Goal: Transaction & Acquisition: Purchase product/service

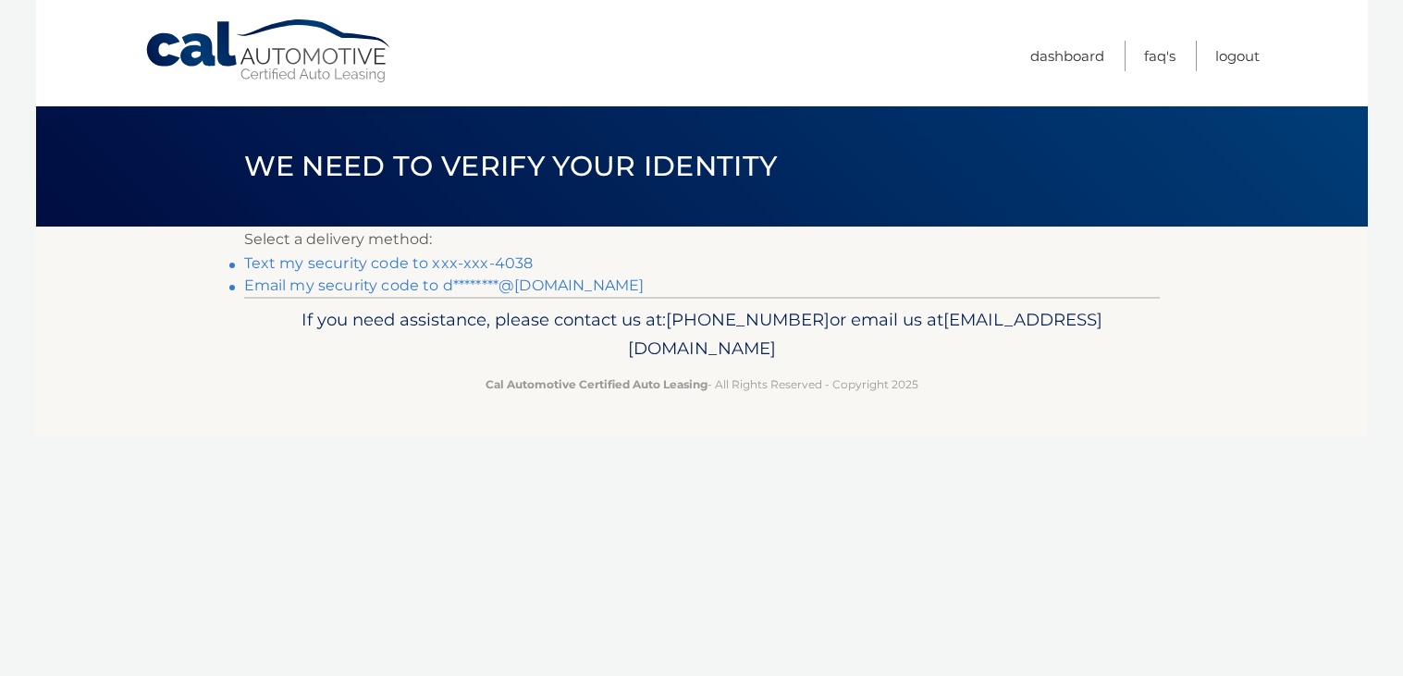
click at [348, 262] on link "Text my security code to xxx-xxx-4038" at bounding box center [389, 263] width 290 height 18
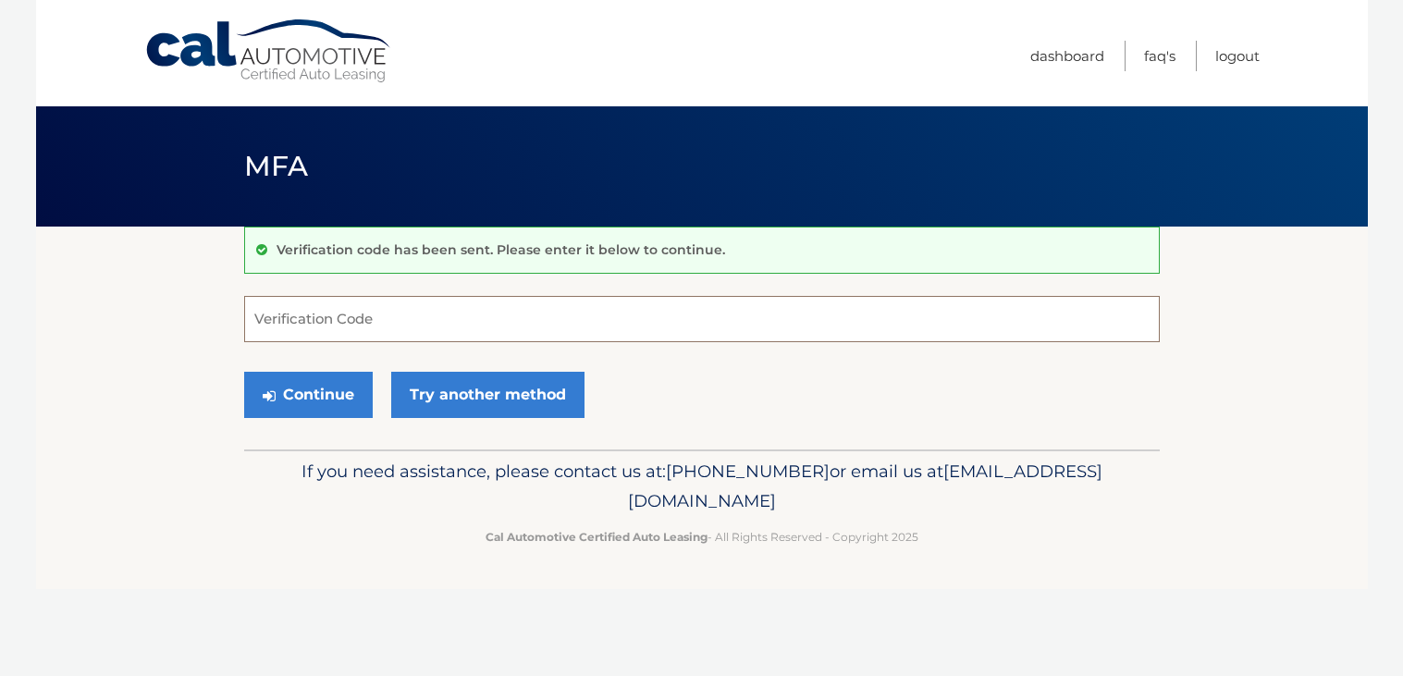
click at [299, 327] on input "Verification Code" at bounding box center [702, 319] width 916 height 46
type input "014229"
click at [339, 397] on button "Continue" at bounding box center [308, 395] width 129 height 46
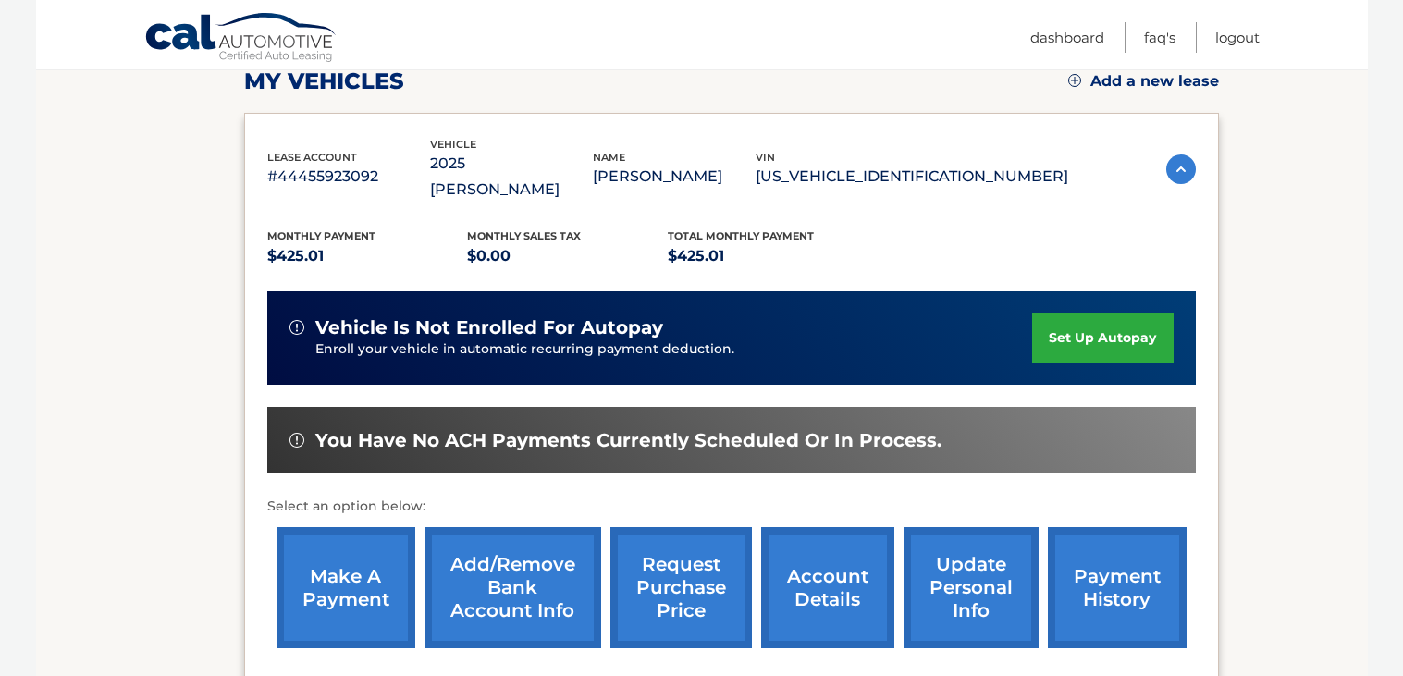
scroll to position [282, 0]
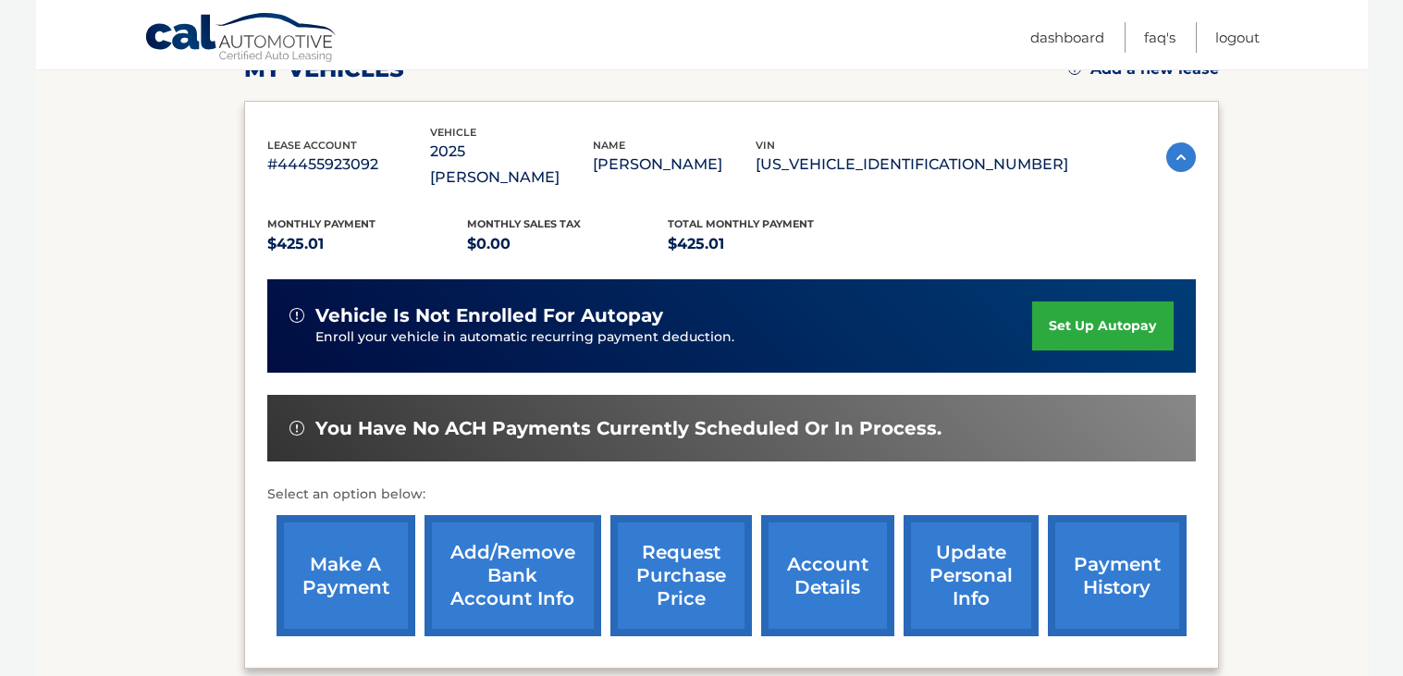
click at [345, 547] on link "make a payment" at bounding box center [346, 575] width 139 height 121
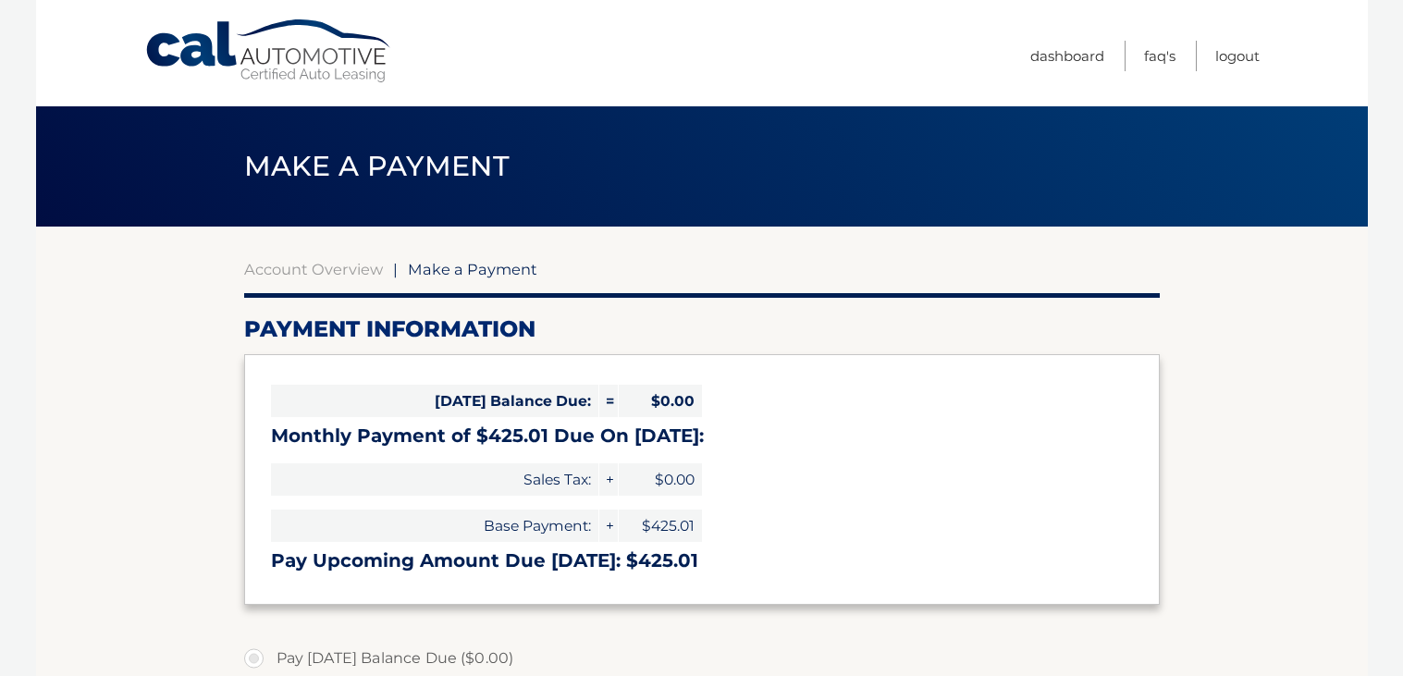
select select "NWMyZTMzNDQtYzc0Ny00MzQ2LThlNzktYTk0YzNkYWM2Mjky"
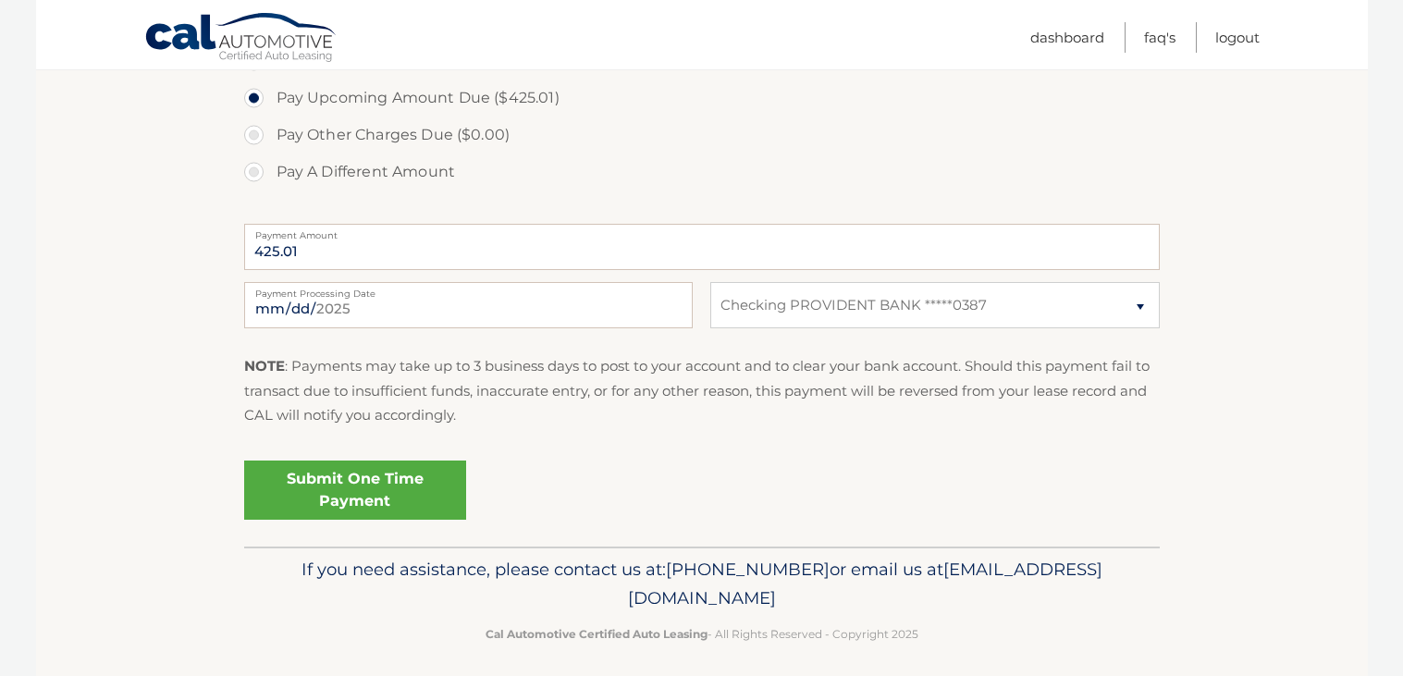
scroll to position [636, 0]
click at [323, 492] on link "Submit One Time Payment" at bounding box center [355, 488] width 222 height 59
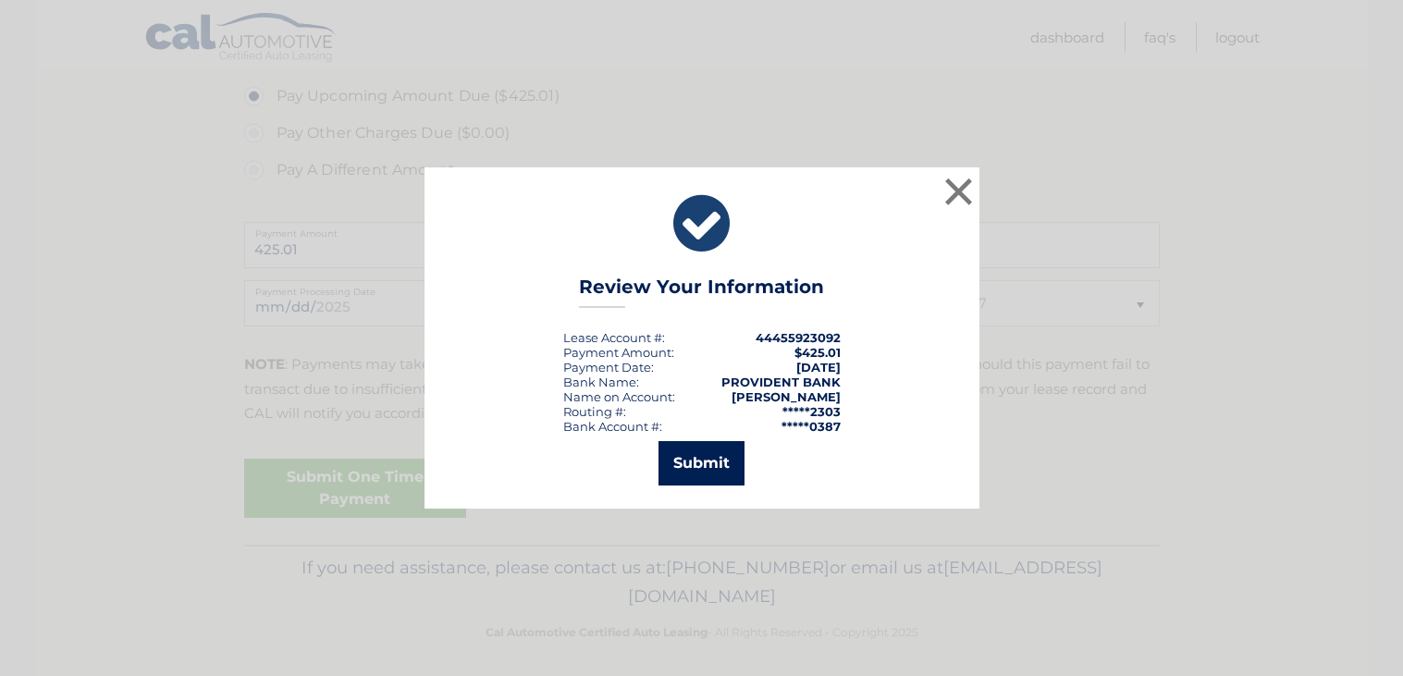
click at [708, 470] on button "Submit" at bounding box center [702, 463] width 86 height 44
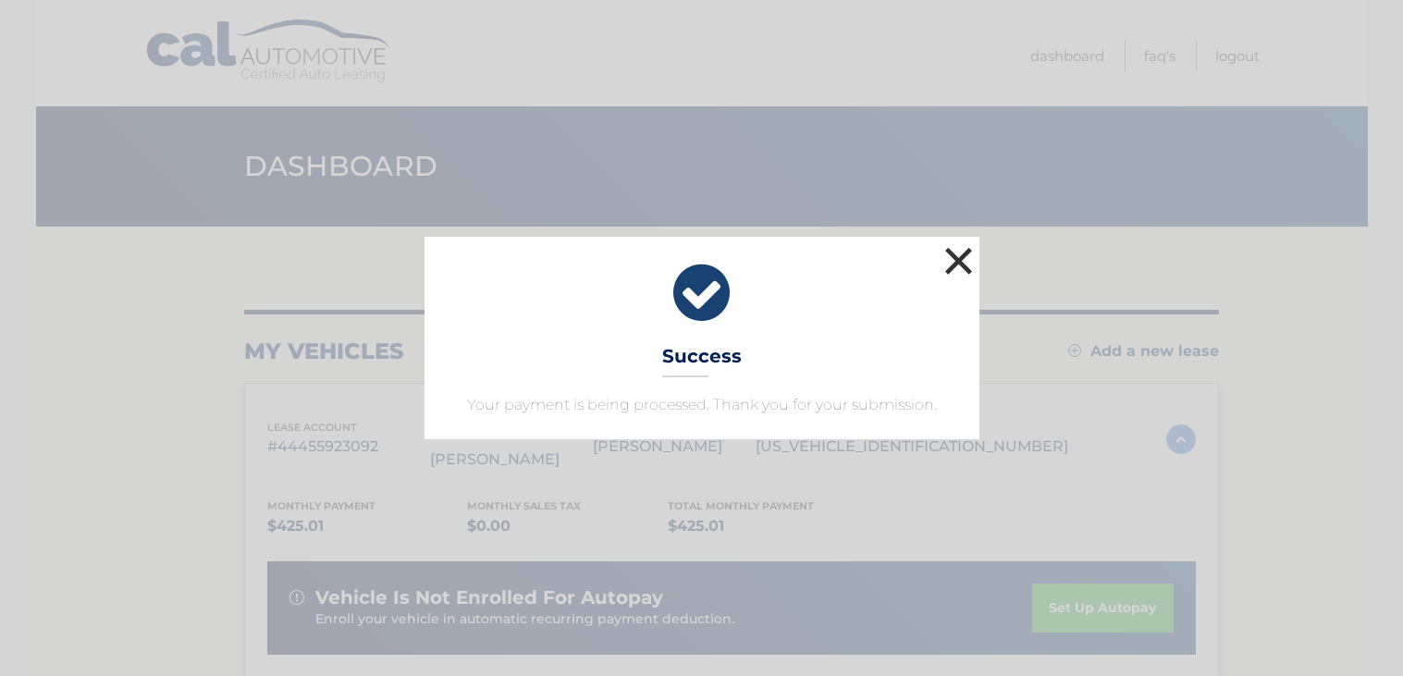
click at [957, 265] on button "×" at bounding box center [959, 260] width 37 height 37
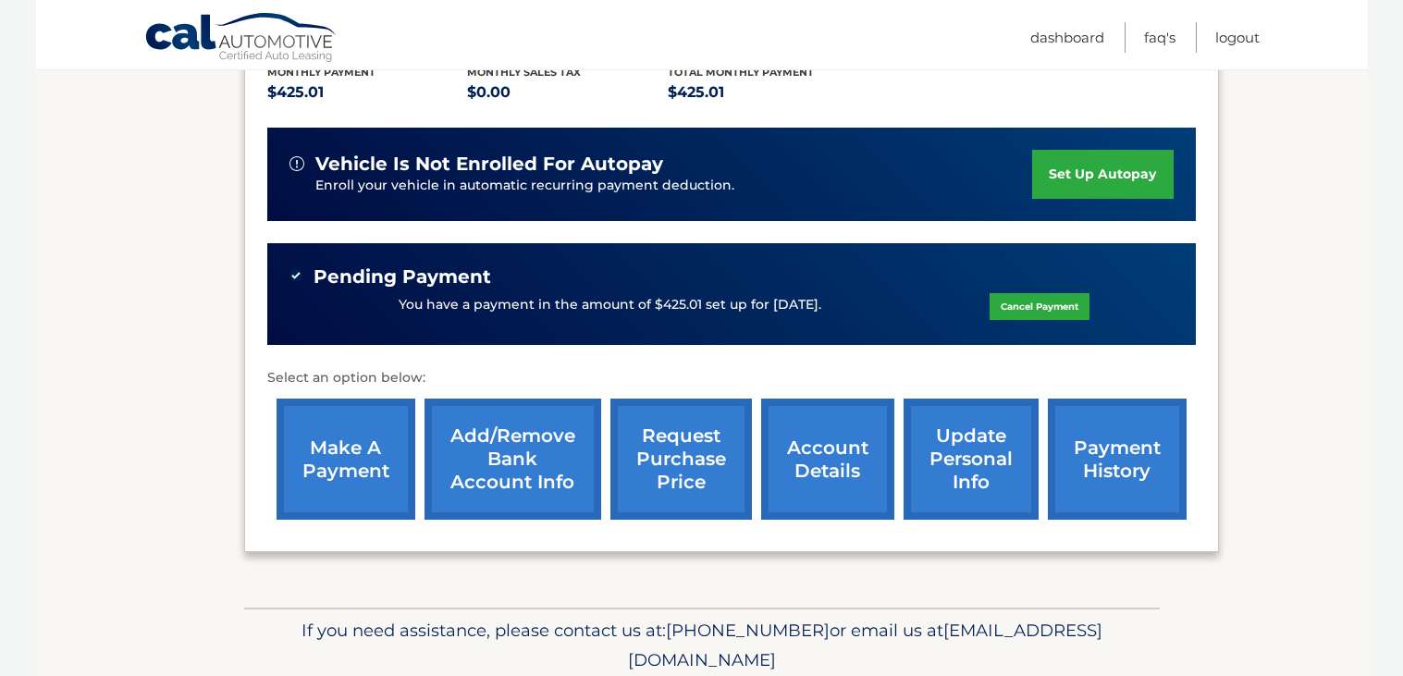
scroll to position [477, 0]
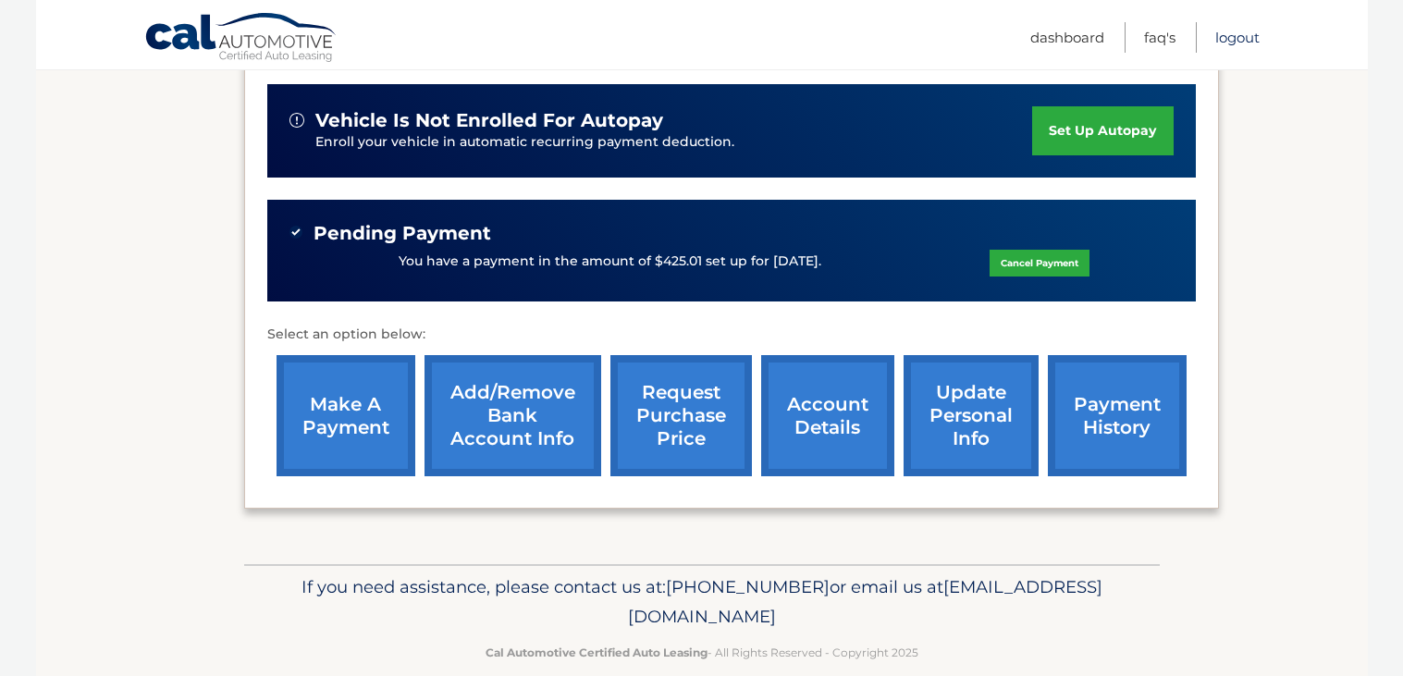
click at [1234, 38] on link "Logout" at bounding box center [1237, 37] width 44 height 31
